Goal: Information Seeking & Learning: Compare options

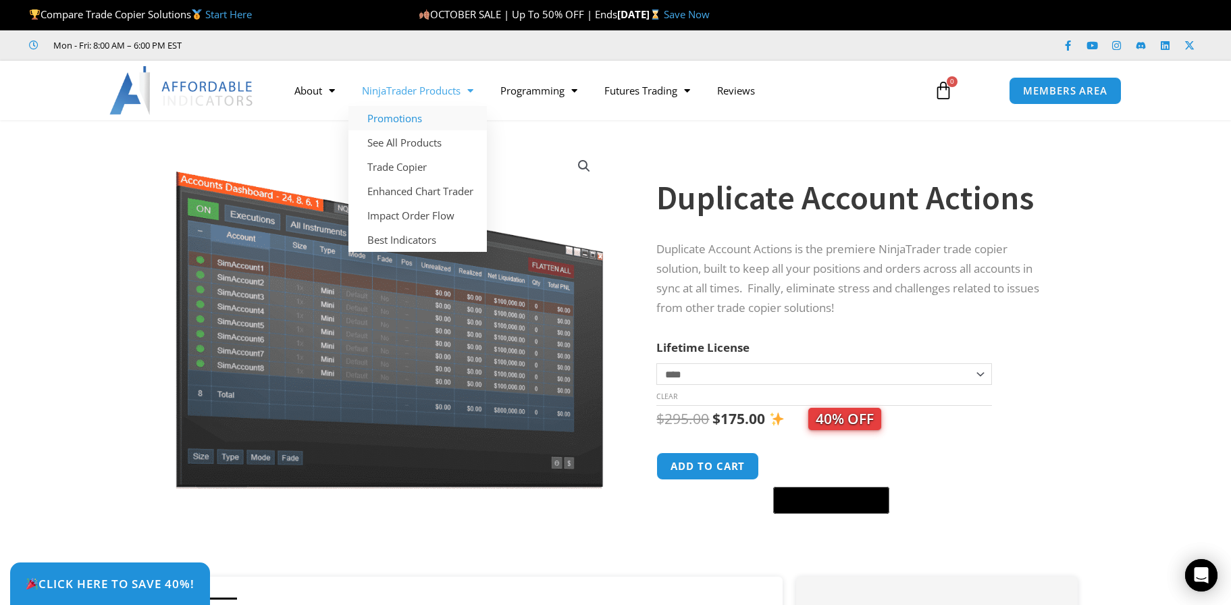
click at [427, 115] on link "Promotions" at bounding box center [417, 118] width 138 height 24
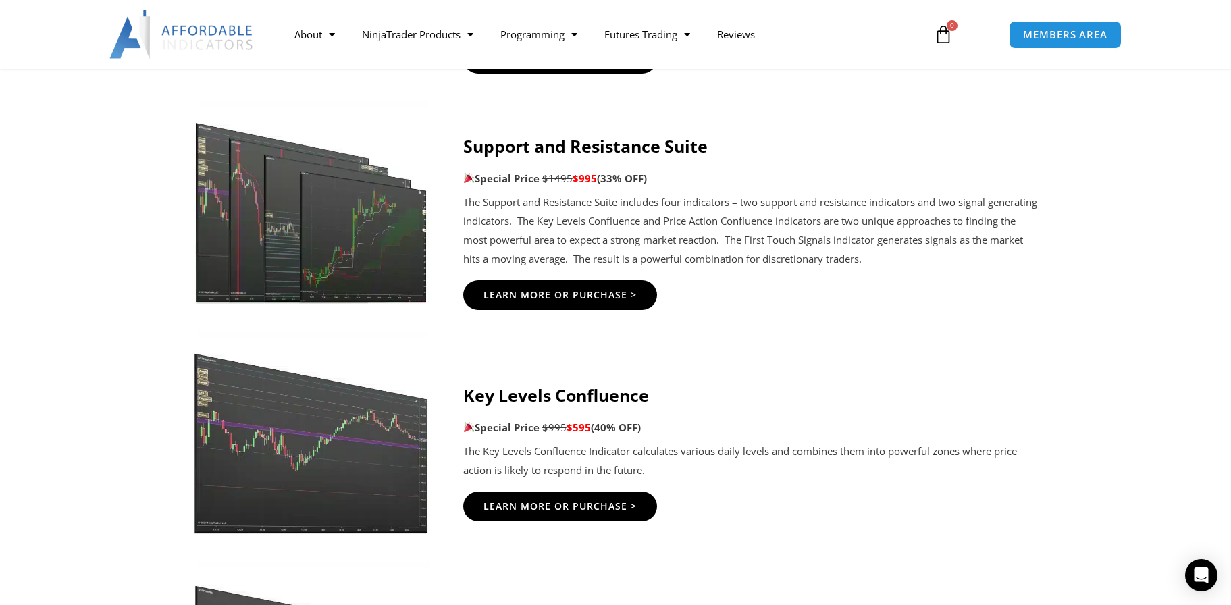
scroll to position [1866, 0]
